Goal: Information Seeking & Learning: Find contact information

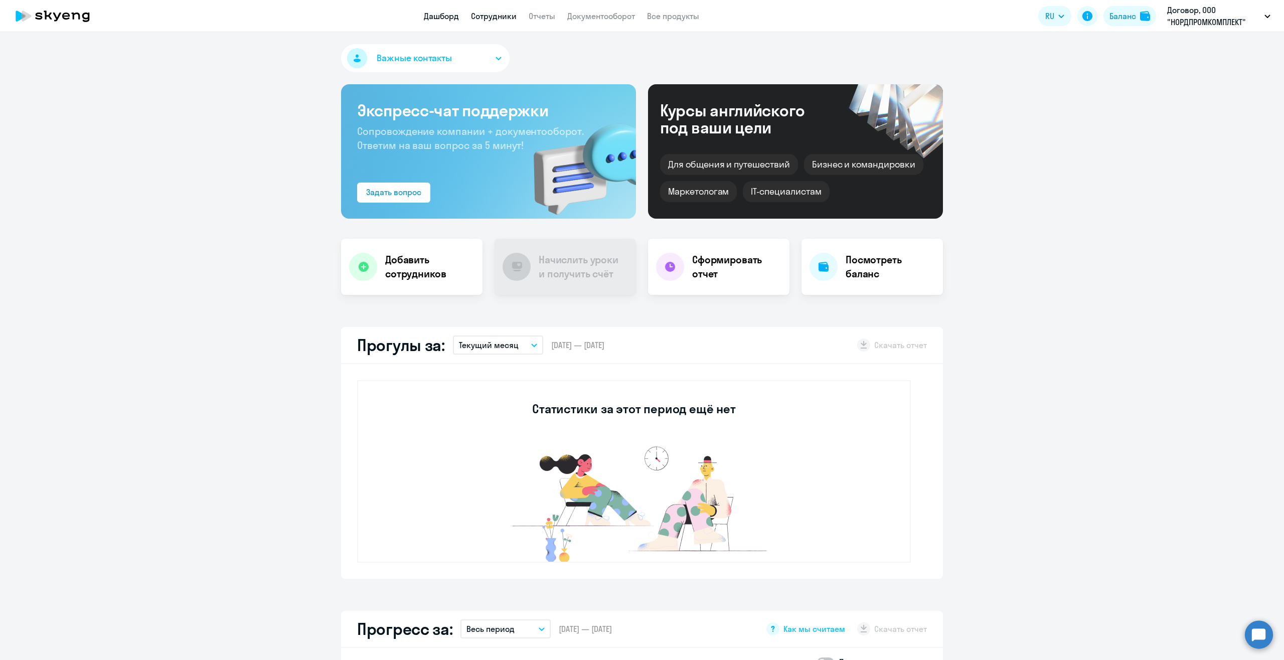
click at [491, 14] on link "Сотрудники" at bounding box center [494, 16] width 46 height 10
select select "30"
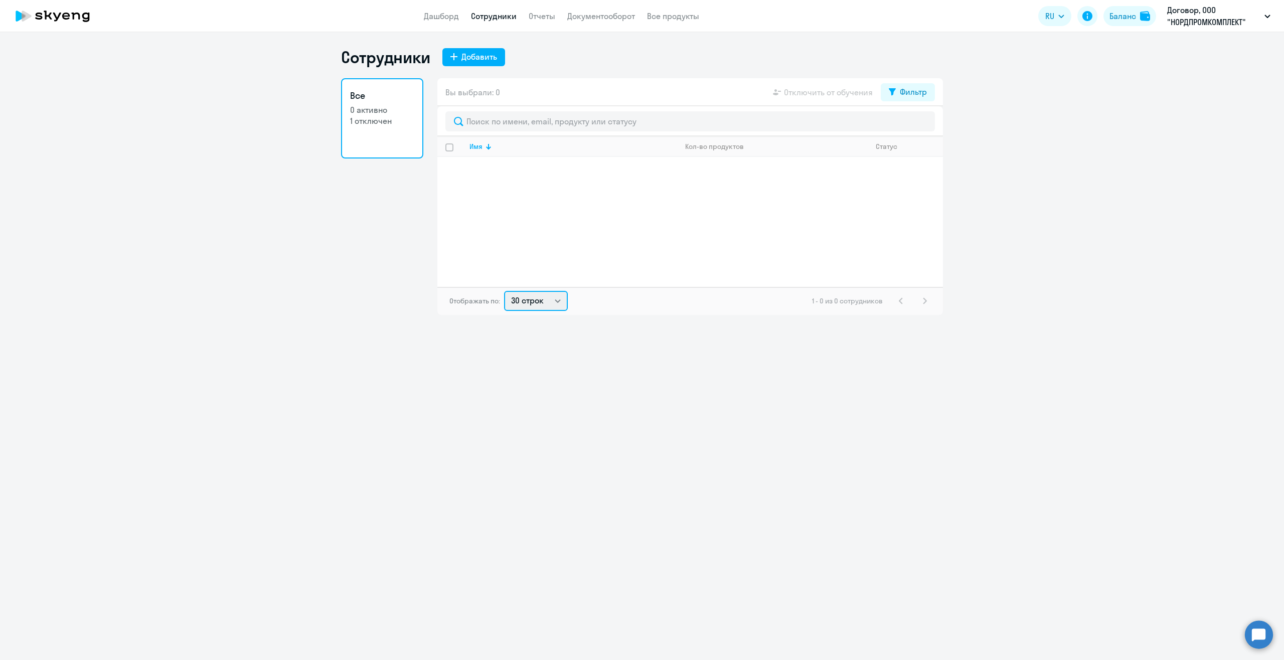
click at [553, 296] on select "30 строк 50 строк 100 строк" at bounding box center [536, 301] width 64 height 20
drag, startPoint x: 553, startPoint y: 296, endPoint x: 573, endPoint y: 286, distance: 22.4
click at [554, 296] on select "30 строк 50 строк 100 строк" at bounding box center [536, 301] width 64 height 20
click at [668, 21] on link "Все продукты" at bounding box center [673, 16] width 52 height 10
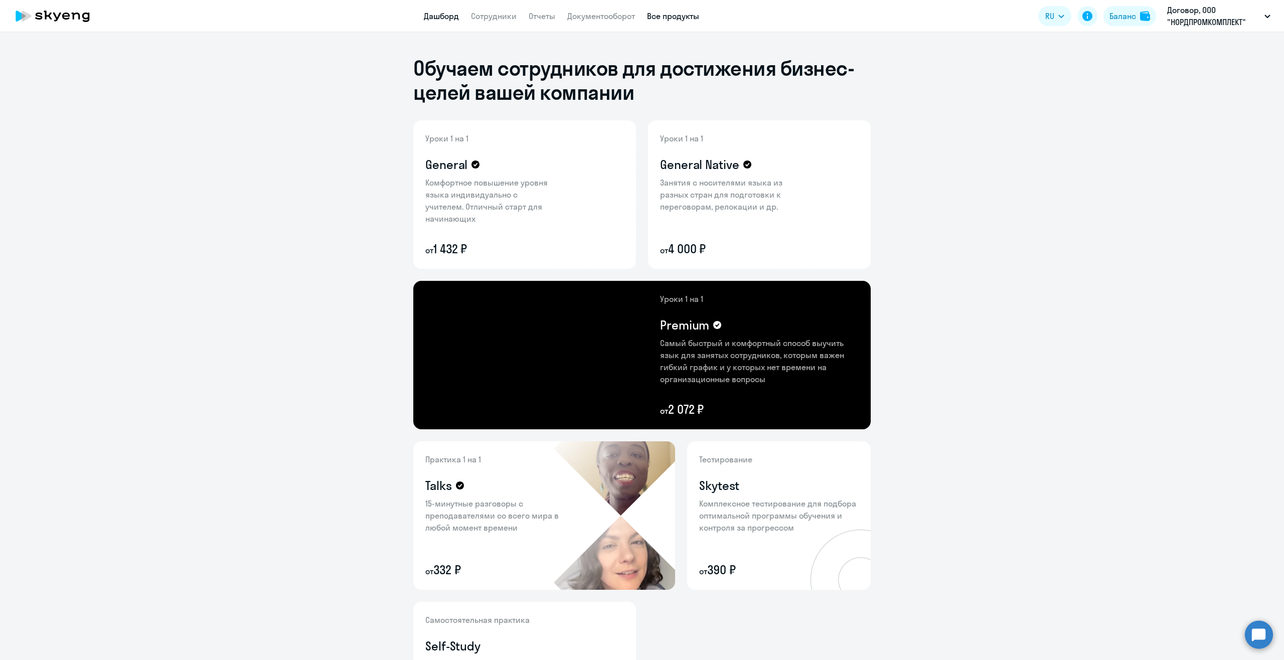
click at [432, 14] on link "Дашборд" at bounding box center [441, 16] width 35 height 10
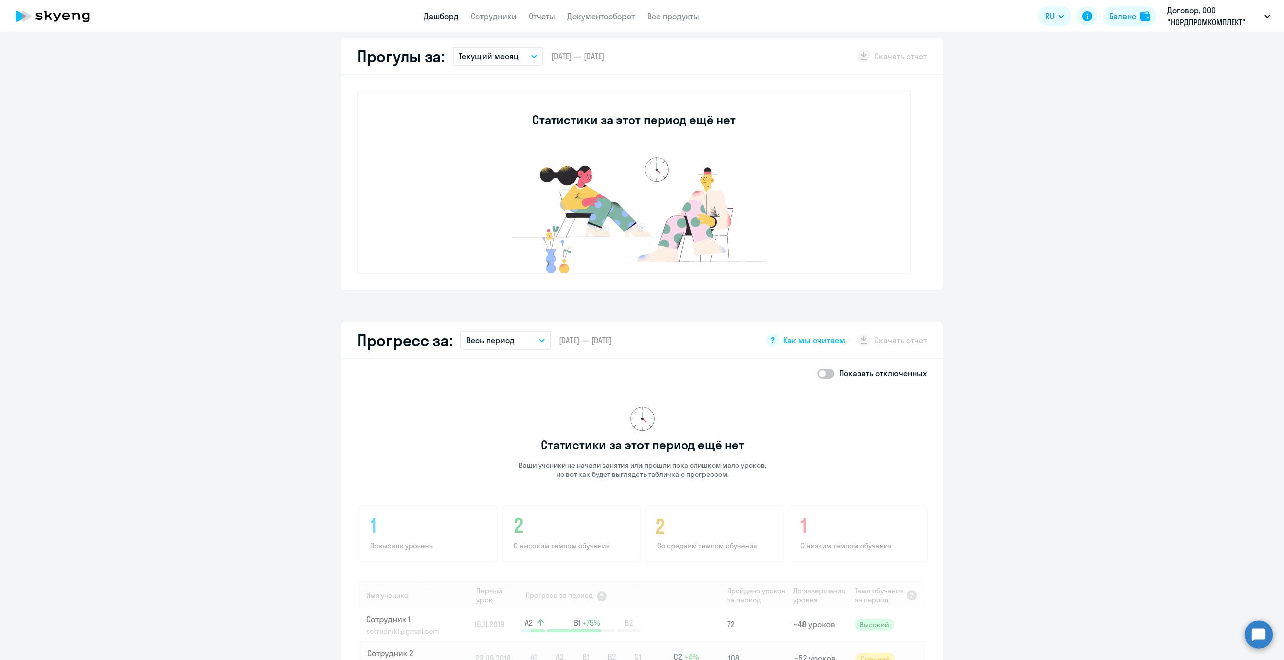
scroll to position [287, 0]
click at [824, 372] on span at bounding box center [825, 376] width 17 height 10
click at [817, 375] on input "checkbox" at bounding box center [816, 375] width 1 height 1
checkbox input "true"
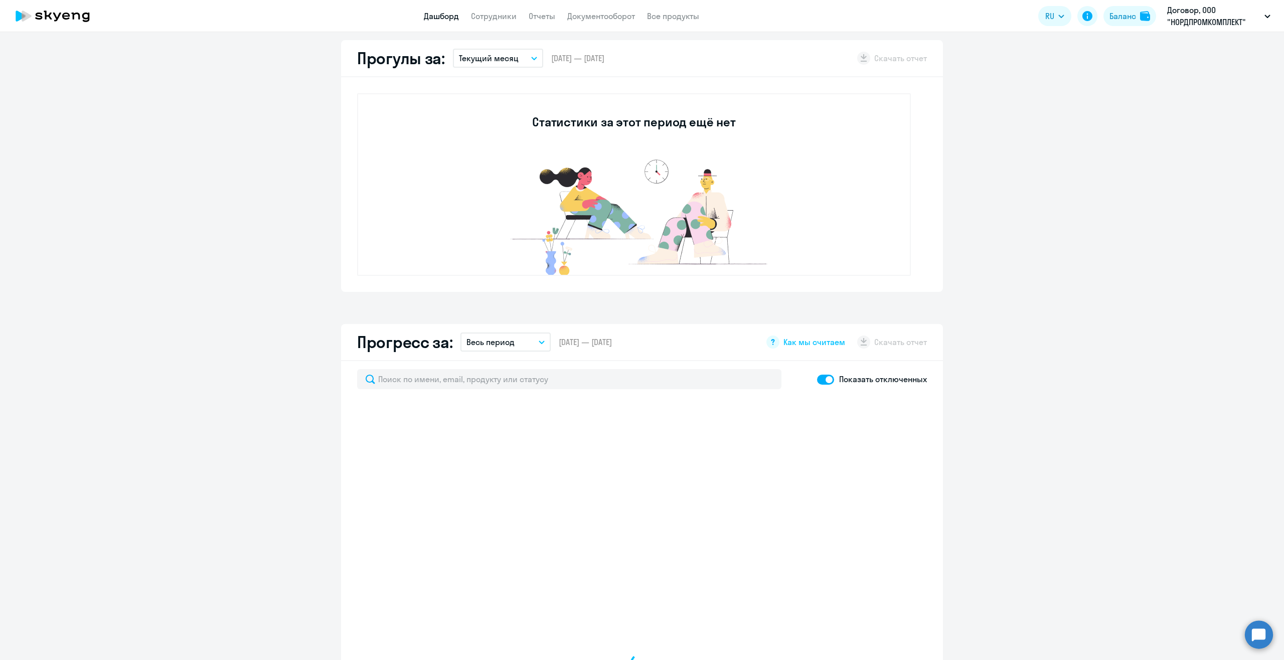
select select "30"
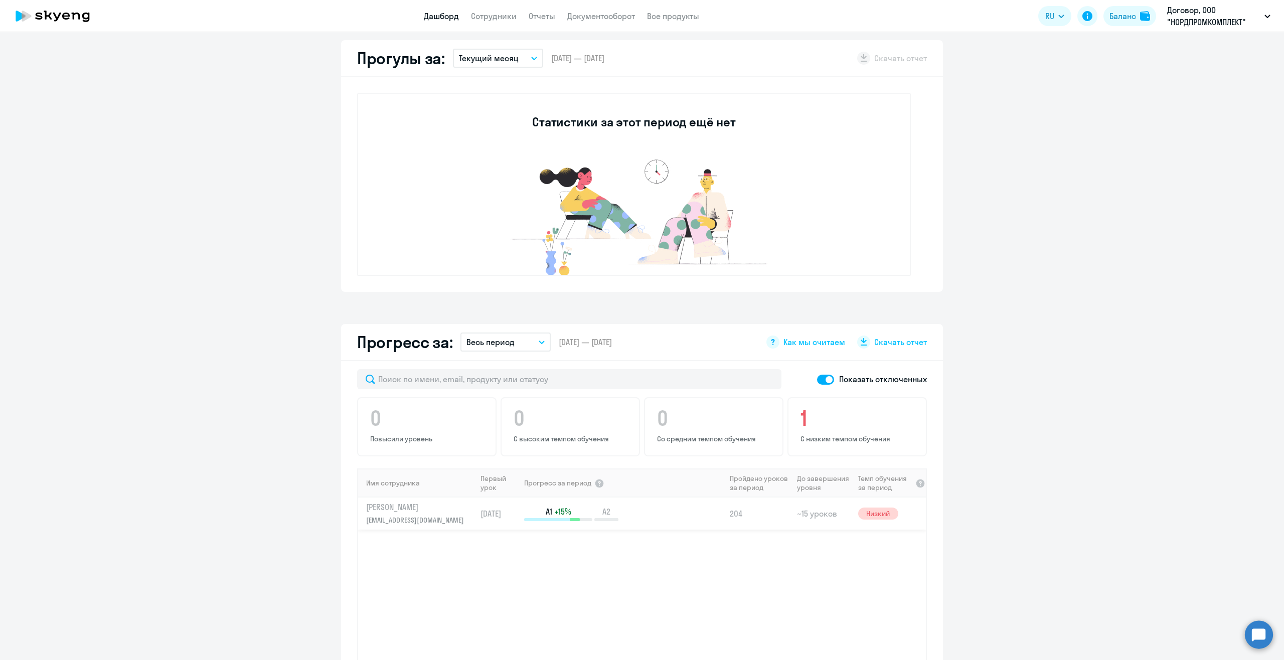
click at [476, 517] on td "[DATE]" at bounding box center [499, 513] width 47 height 32
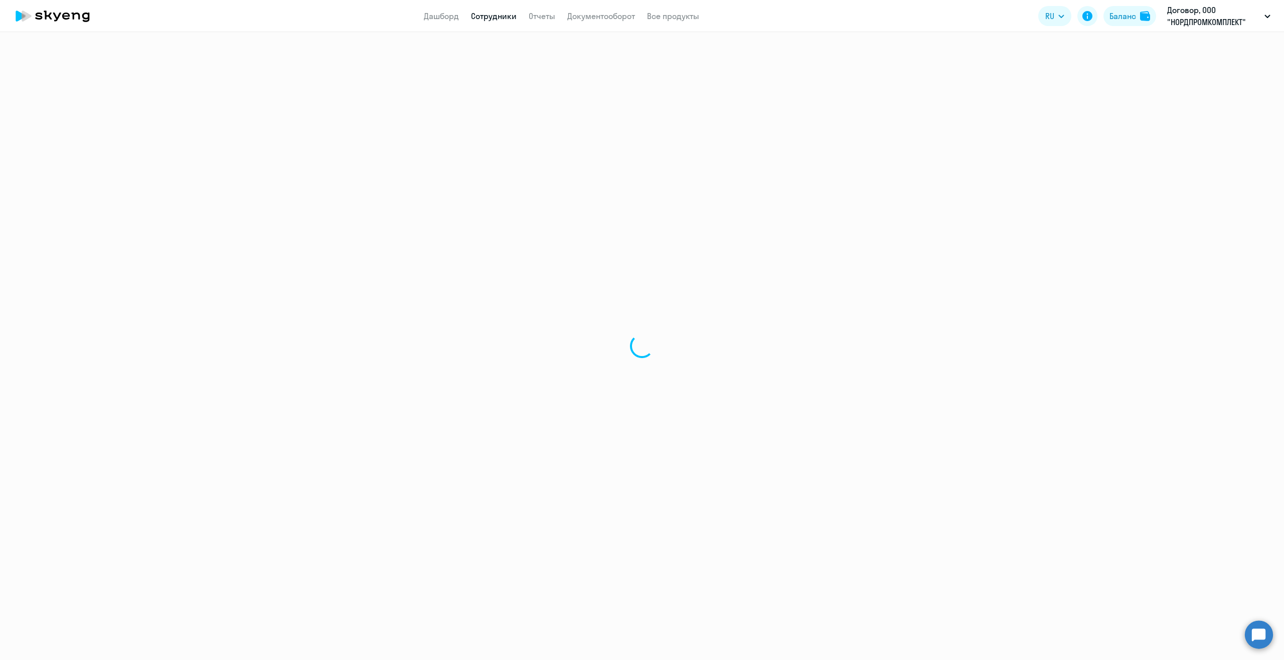
select select "english"
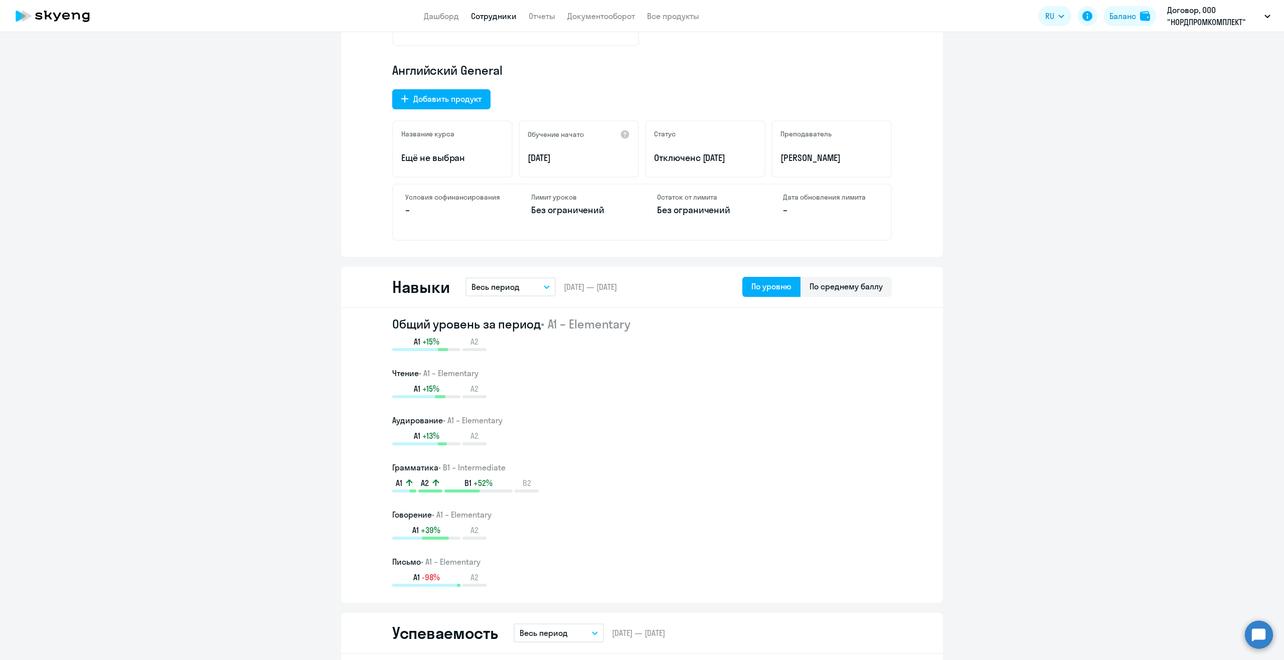
scroll to position [351, 0]
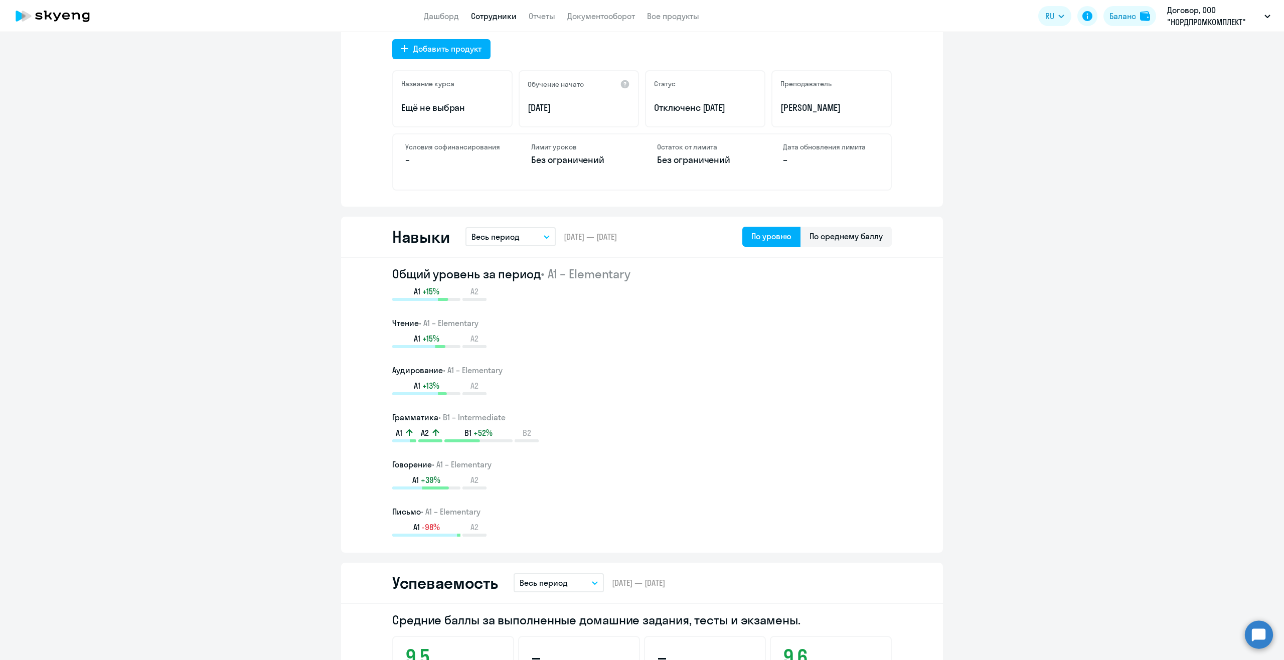
click at [512, 240] on p "Весь период" at bounding box center [495, 237] width 48 height 12
click at [522, 260] on li "Текущий месяц" at bounding box center [518, 264] width 106 height 25
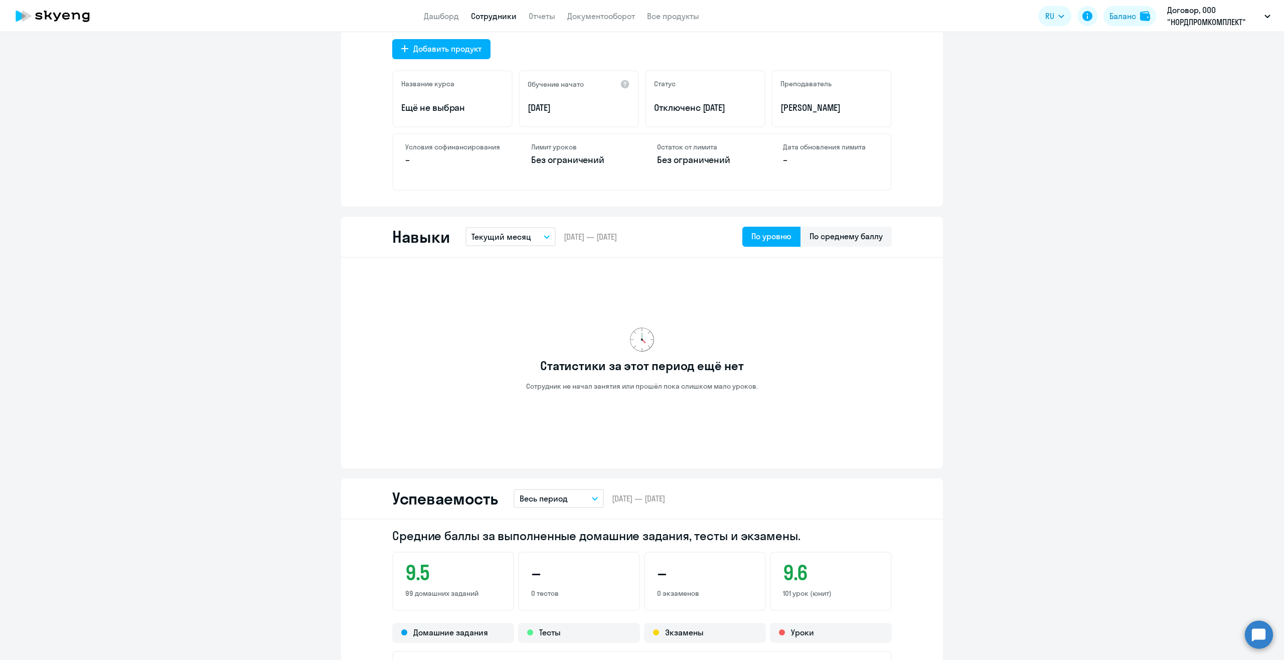
click at [523, 238] on p "Текущий месяц" at bounding box center [501, 237] width 60 height 12
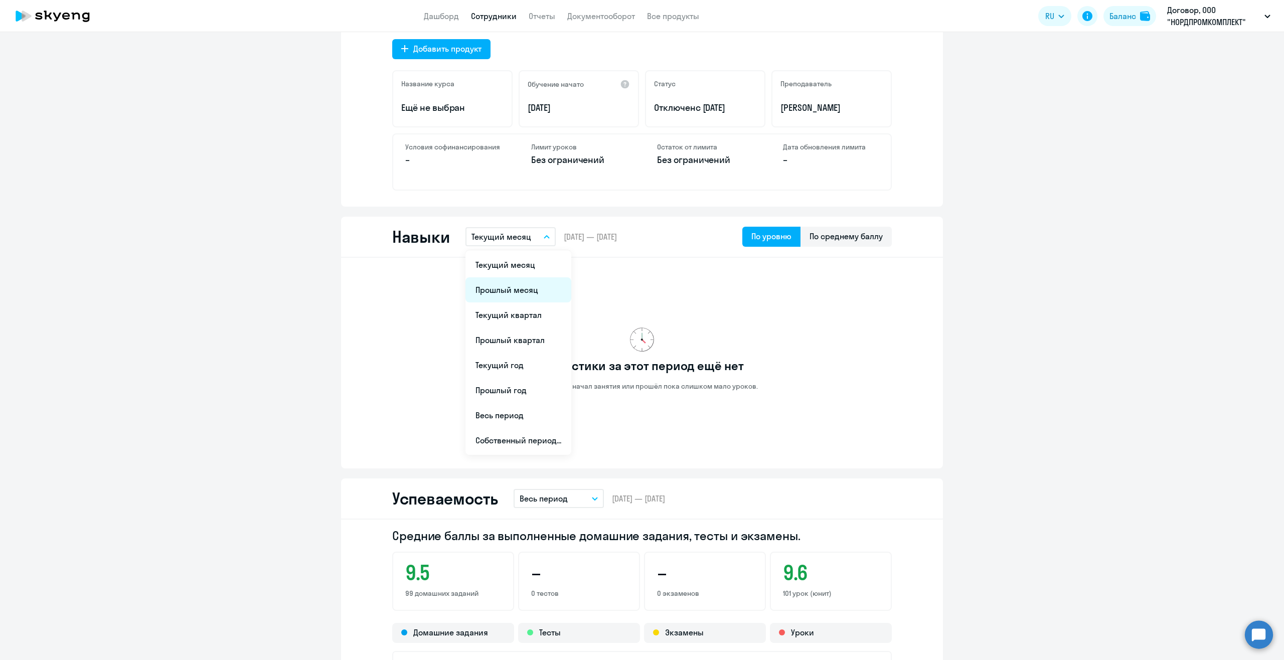
click at [521, 290] on li "Прошлый месяц" at bounding box center [518, 289] width 106 height 25
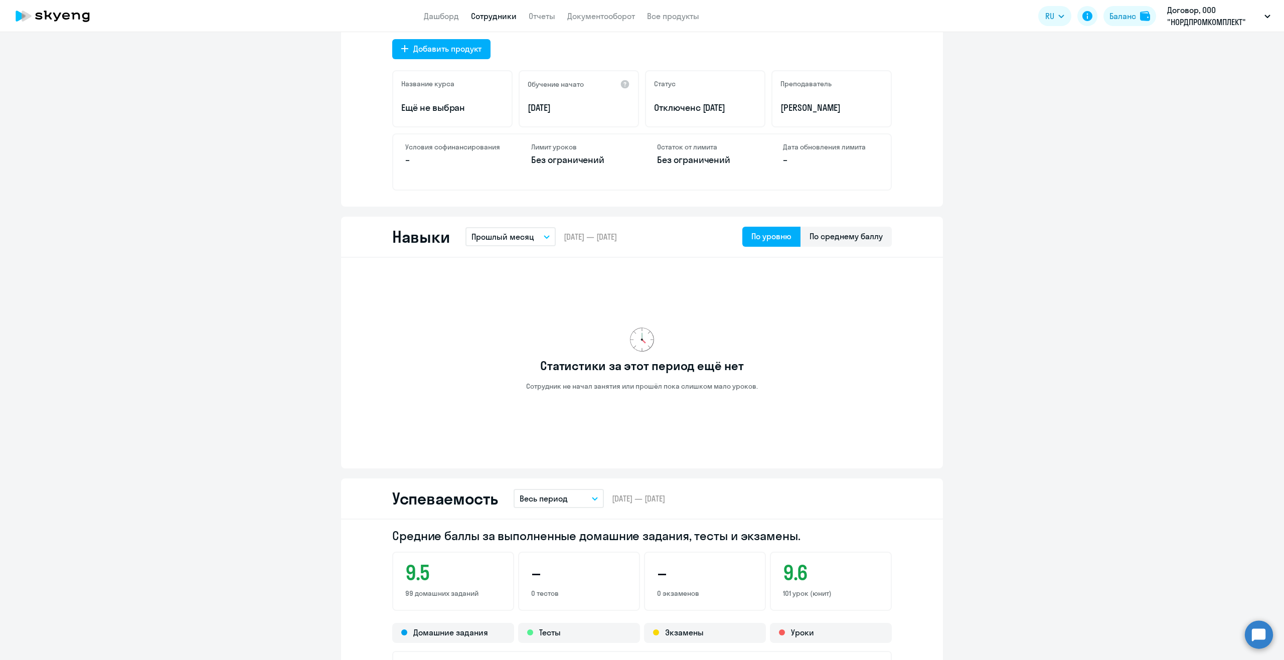
drag, startPoint x: 526, startPoint y: 232, endPoint x: 525, endPoint y: 244, distance: 12.1
click at [525, 233] on p "Прошлый месяц" at bounding box center [502, 237] width 63 height 12
click at [513, 369] on li "Текущий год" at bounding box center [518, 364] width 106 height 25
click at [507, 234] on p "Текущий год" at bounding box center [495, 237] width 48 height 12
click at [519, 396] on li "Прошлый год" at bounding box center [518, 390] width 106 height 25
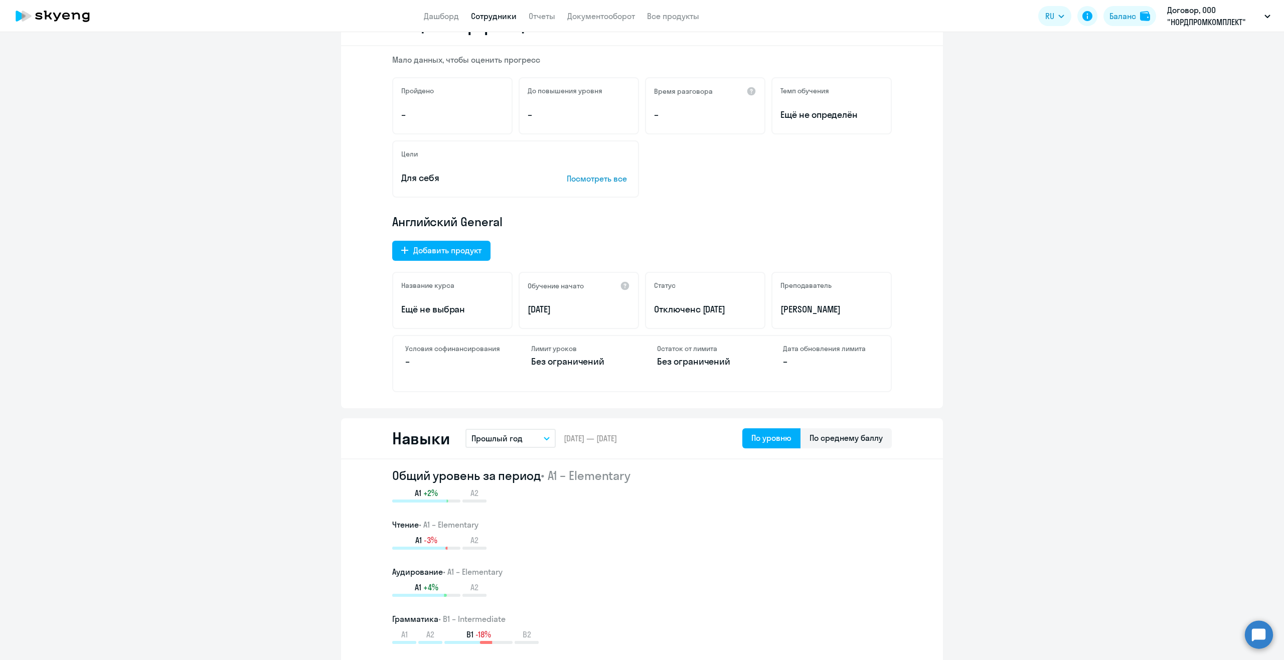
scroll to position [0, 0]
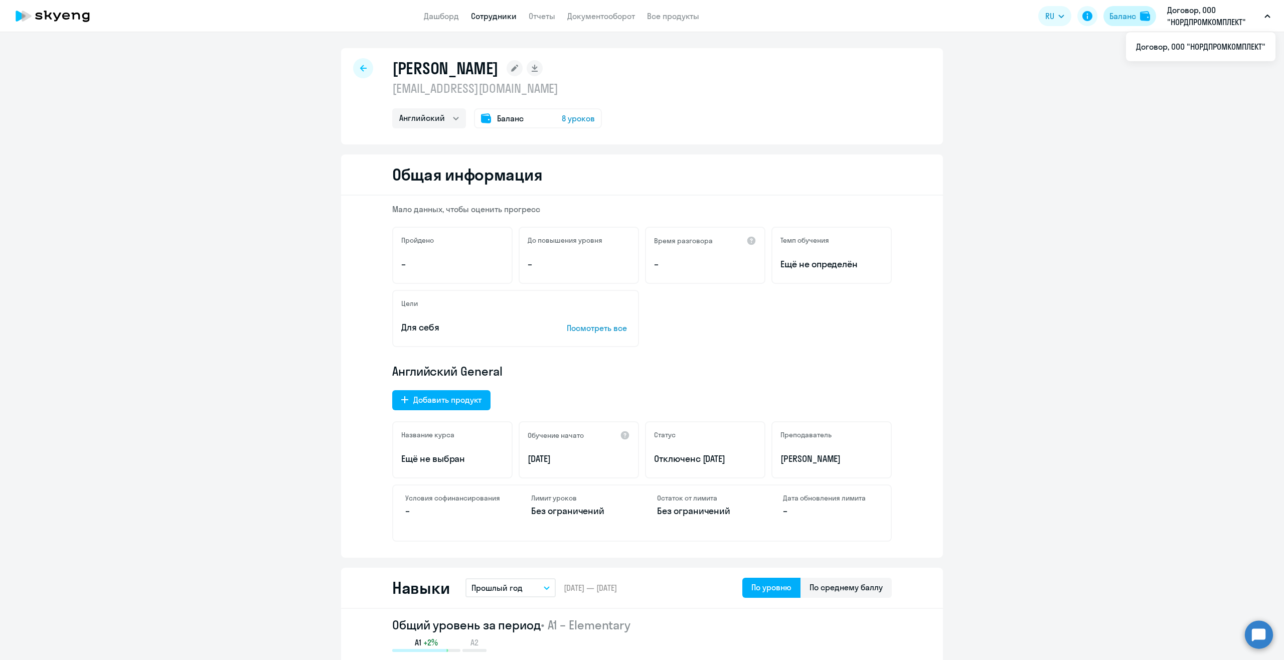
click at [1119, 17] on div "Баланс" at bounding box center [1122, 16] width 27 height 12
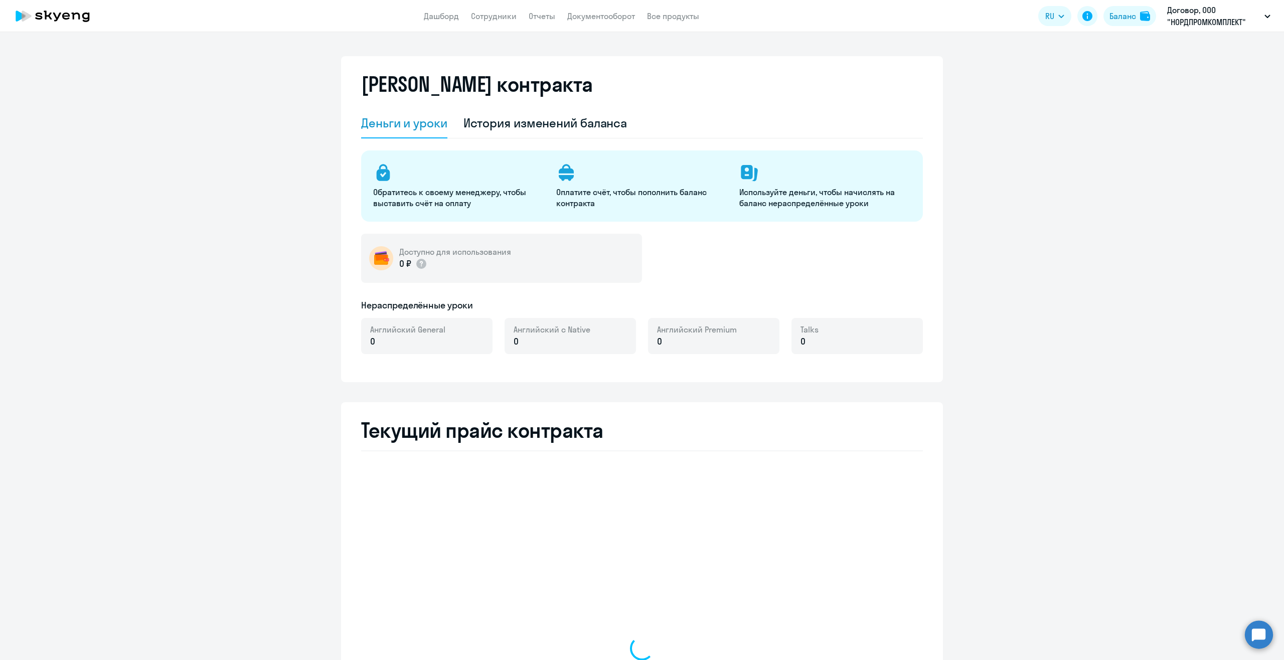
select select "english_adult_not_native_speaker"
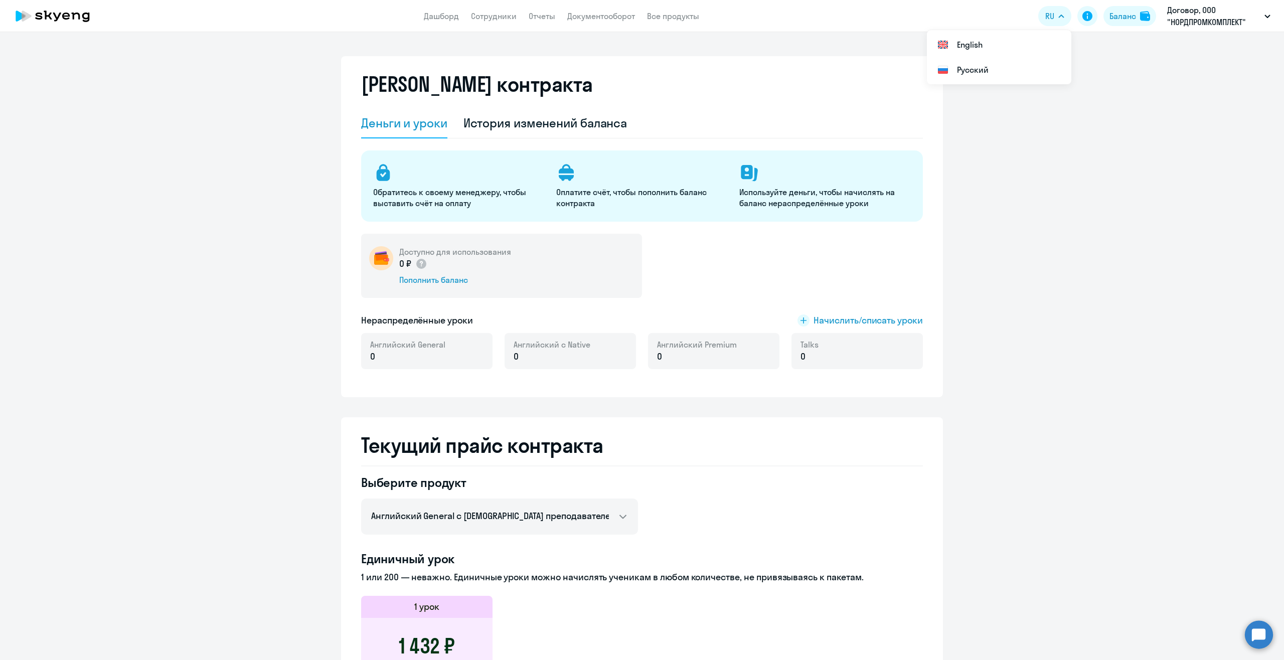
click at [29, 16] on icon at bounding box center [27, 16] width 10 height 11
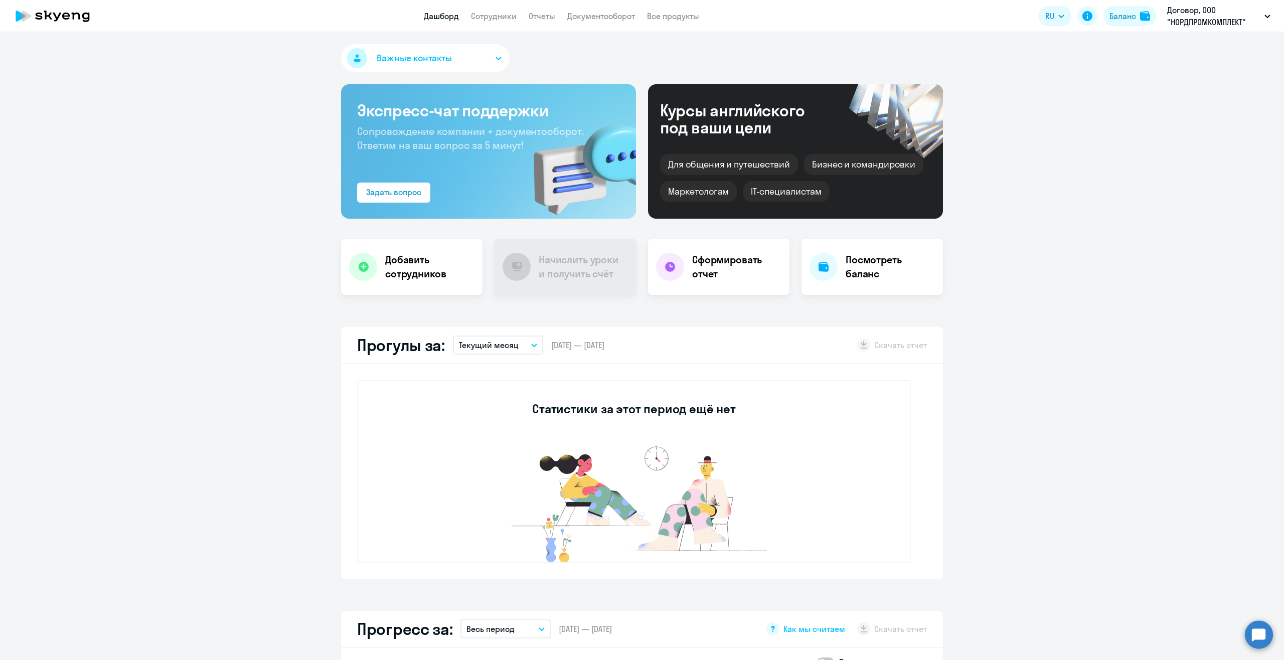
click at [461, 57] on button "Важные контакты" at bounding box center [425, 58] width 168 height 28
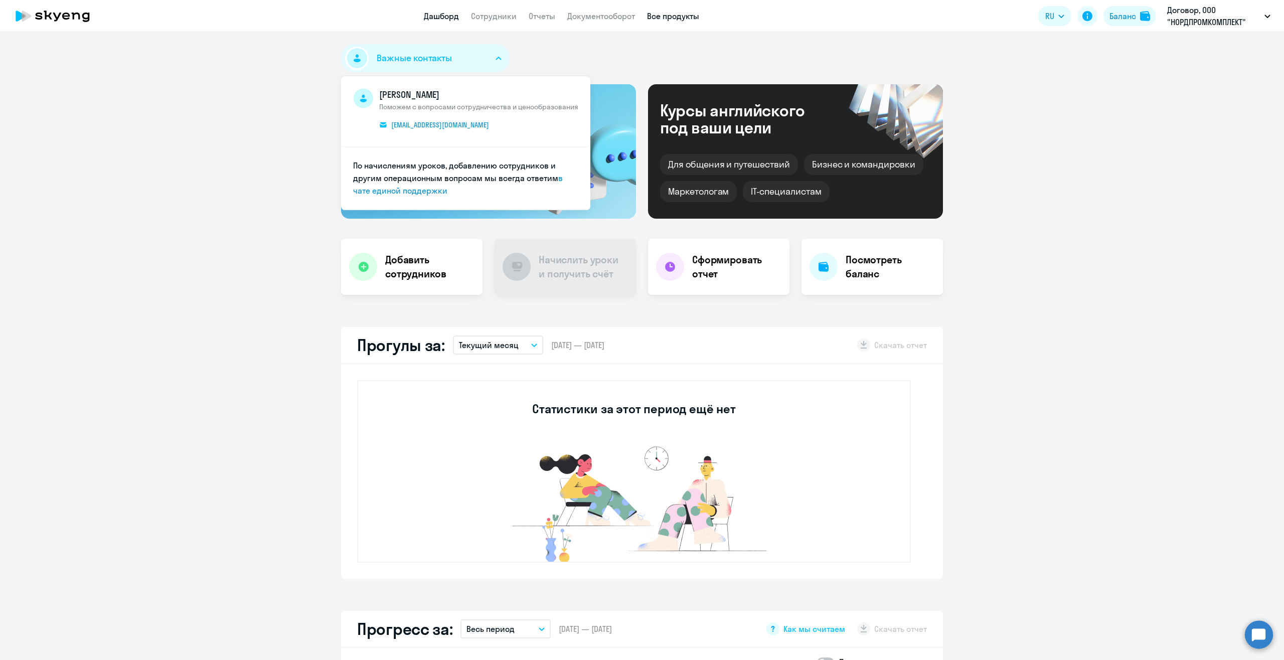
drag, startPoint x: 608, startPoint y: 51, endPoint x: 663, endPoint y: 14, distance: 66.6
click at [609, 50] on div "Важные контакты [PERSON_NAME] Поможем с вопросами сотрудничества и ценообразова…" at bounding box center [642, 60] width 602 height 32
